Goal: Book appointment/travel/reservation

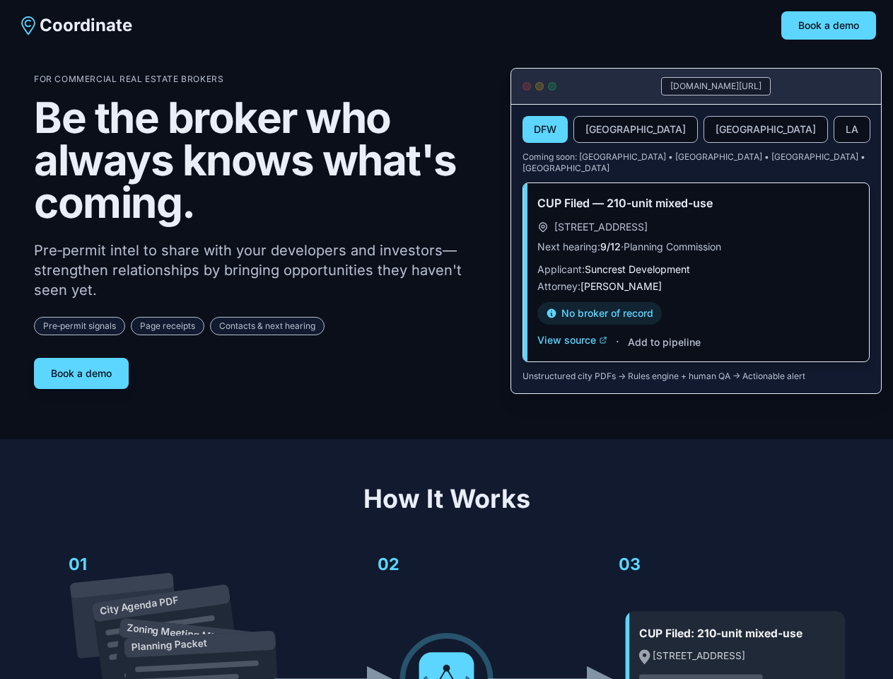
click at [446, 340] on div "For Commercial Real Estate Brokers Be the broker who always knows what's coming…" at bounding box center [261, 232] width 454 height 316
click at [829, 25] on button "Book a demo" at bounding box center [829, 25] width 95 height 28
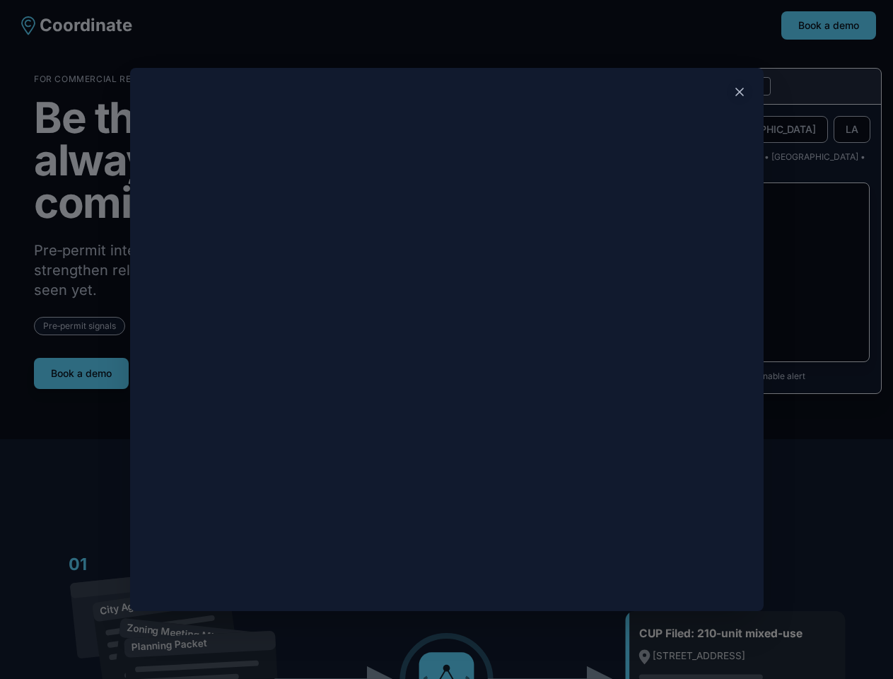
click at [81, 368] on div at bounding box center [446, 339] width 893 height 679
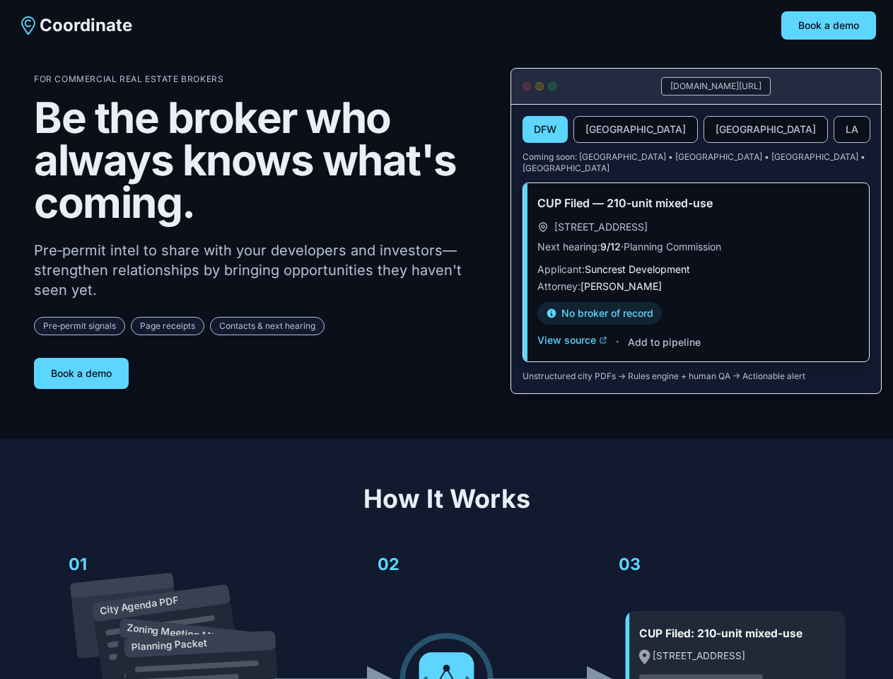
click at [545, 130] on button "DFW" at bounding box center [545, 129] width 45 height 27
click at [602, 130] on button "[GEOGRAPHIC_DATA]" at bounding box center [636, 129] width 125 height 27
click at [704, 130] on button "[GEOGRAPHIC_DATA]" at bounding box center [766, 129] width 125 height 27
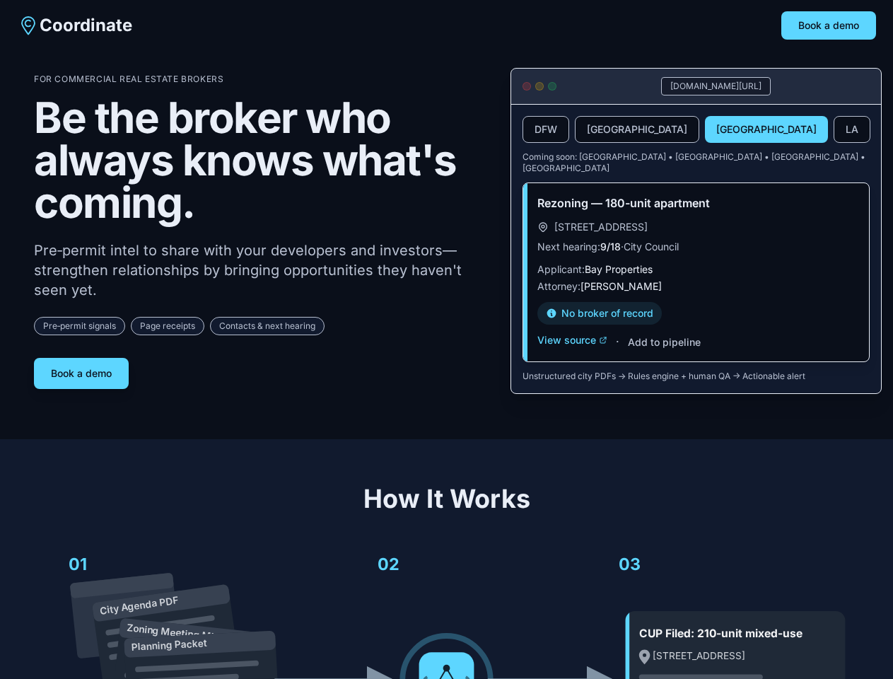
click at [834, 130] on button "LA" at bounding box center [852, 129] width 37 height 27
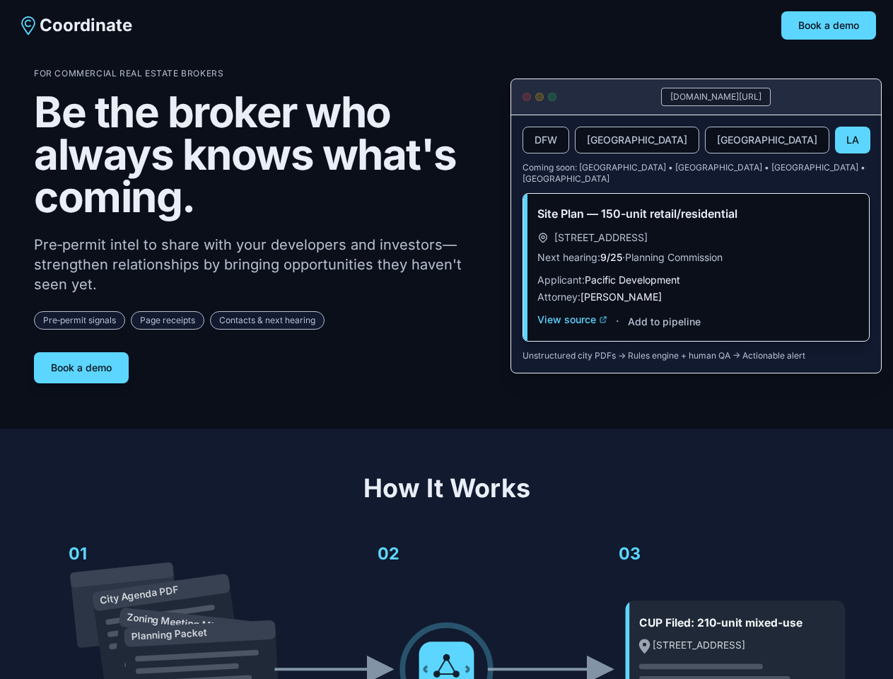
click at [572, 330] on div "Site Plan — 150-unit retail/residential [STREET_ADDRESS] Next hearing: 9/25 · P…" at bounding box center [696, 267] width 346 height 147
click at [664, 332] on div "Site Plan — 150-unit retail/residential [STREET_ADDRESS] Next hearing: 9/25 · P…" at bounding box center [696, 267] width 346 height 147
